Goal: Task Accomplishment & Management: Use online tool/utility

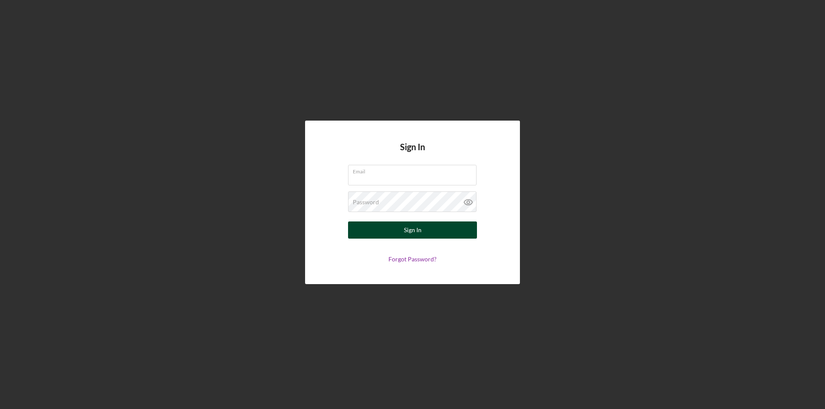
type input "[PERSON_NAME][EMAIL_ADDRESS][DOMAIN_NAME]"
click at [406, 232] on div "Sign In" at bounding box center [413, 230] width 18 height 17
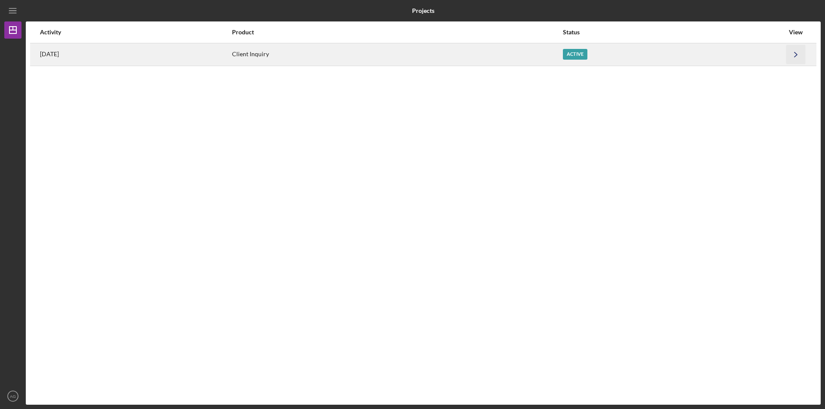
click at [794, 54] on icon "Icon/Navigate" at bounding box center [795, 54] width 19 height 19
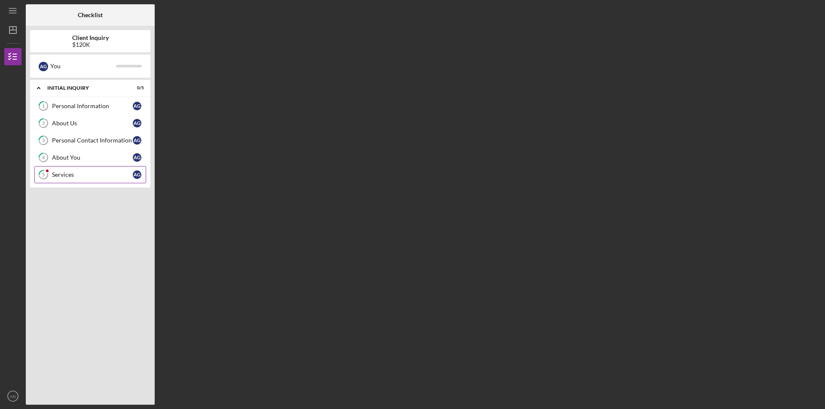
click at [93, 173] on div "Services" at bounding box center [92, 174] width 81 height 7
click at [18, 12] on icon "Icon/Menu" at bounding box center [12, 10] width 19 height 19
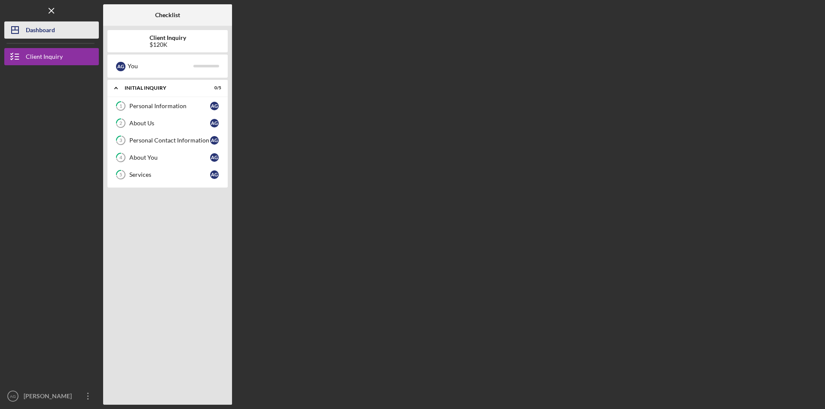
click at [39, 33] on div "Dashboard" at bounding box center [40, 30] width 29 height 19
